Goal: Task Accomplishment & Management: Use online tool/utility

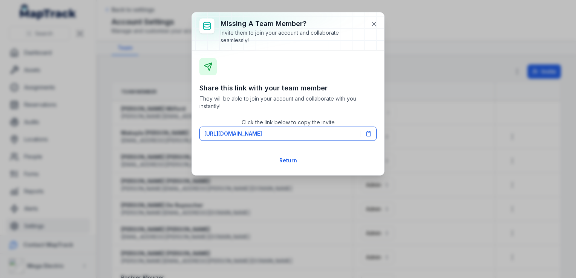
scroll to position [2, 0]
click at [372, 25] on icon at bounding box center [374, 24] width 8 height 8
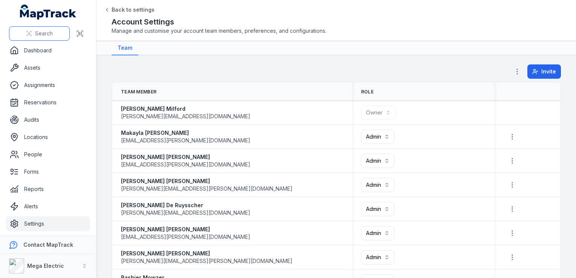
drag, startPoint x: 53, startPoint y: 52, endPoint x: 46, endPoint y: 35, distance: 18.6
click at [53, 52] on link "Dashboard" at bounding box center [48, 50] width 84 height 15
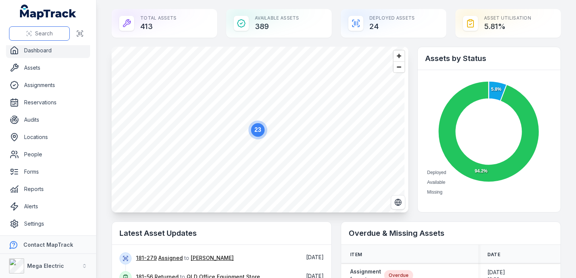
click at [47, 35] on span "Search" at bounding box center [44, 34] width 18 height 8
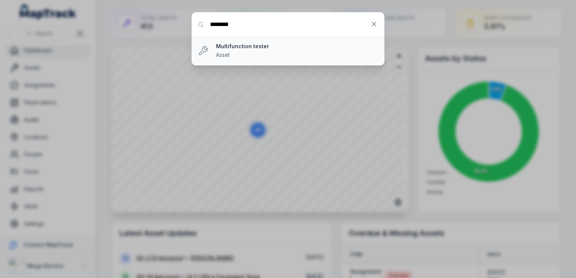
type input "********"
click at [307, 47] on strong "Multifunction tester" at bounding box center [297, 47] width 162 height 8
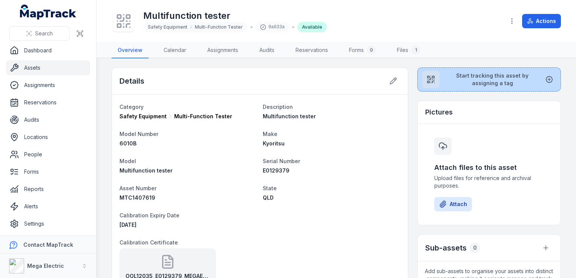
click at [509, 79] on span "Start tracking this asset by assigning a tag" at bounding box center [493, 79] width 94 height 15
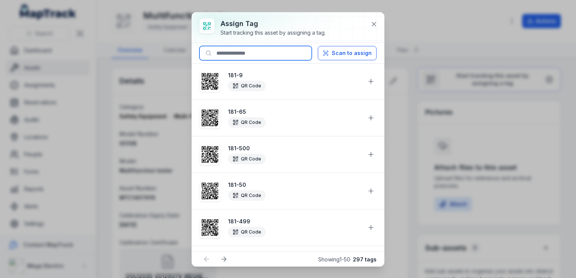
click at [267, 51] on input at bounding box center [256, 53] width 112 height 14
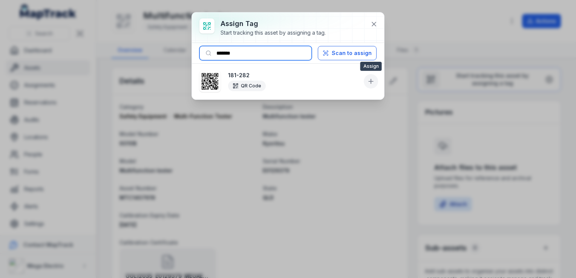
type input "*******"
click at [372, 84] on icon at bounding box center [371, 82] width 8 height 8
